Goal: Navigation & Orientation: Find specific page/section

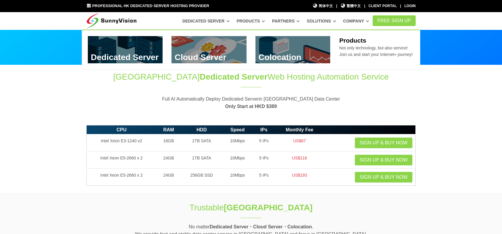
click at [265, 22] on icon at bounding box center [263, 21] width 3 height 3
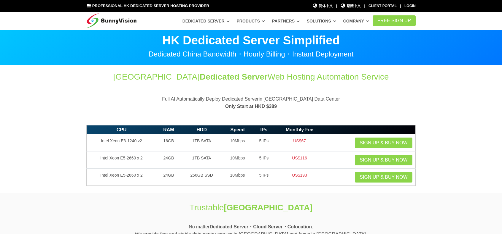
click at [356, 7] on span "繁體中文" at bounding box center [350, 6] width 20 height 6
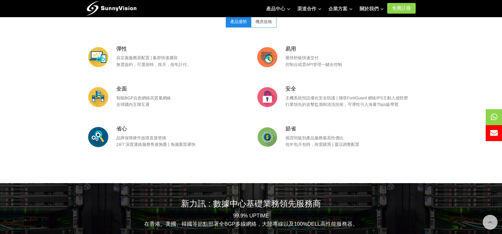
scroll to position [788, 0]
